Goal: Task Accomplishment & Management: Manage account settings

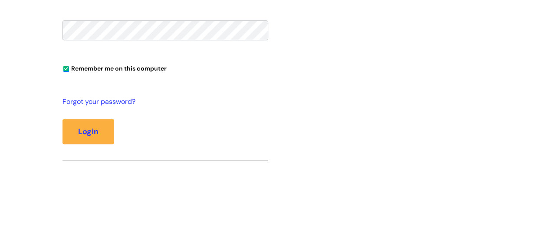
scroll to position [297, 0]
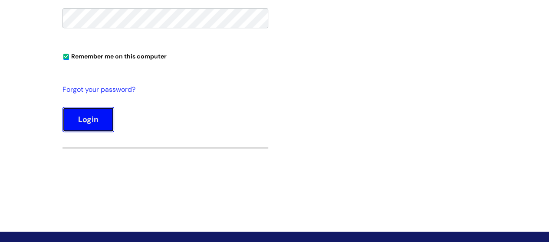
click at [79, 114] on button "Login" at bounding box center [88, 119] width 52 height 25
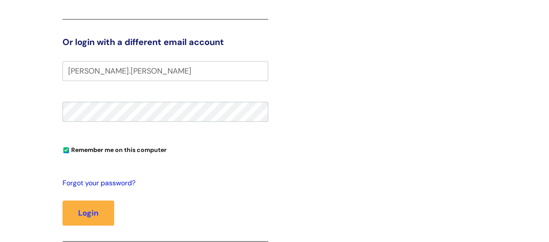
scroll to position [191, 0]
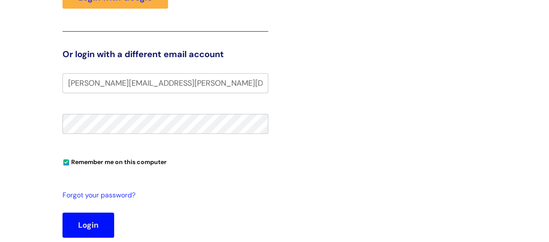
type input "[PERSON_NAME][EMAIL_ADDRESS][PERSON_NAME][DOMAIN_NAME]"
click at [76, 225] on button "Login" at bounding box center [88, 225] width 52 height 25
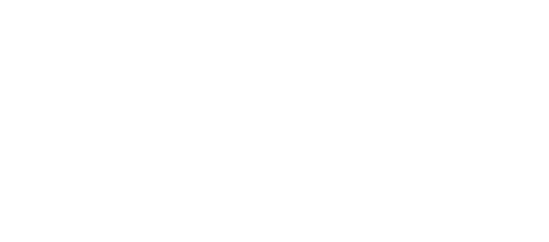
scroll to position [176, 0]
